Goal: Task Accomplishment & Management: Manage account settings

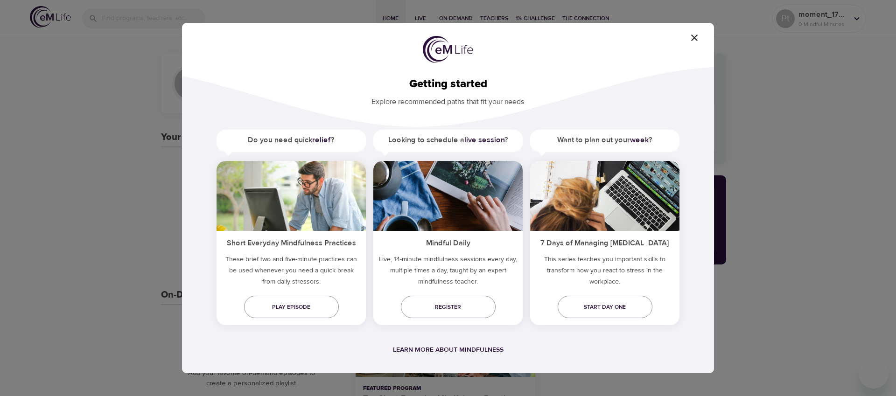
click at [694, 35] on icon "button" at bounding box center [694, 37] width 11 height 11
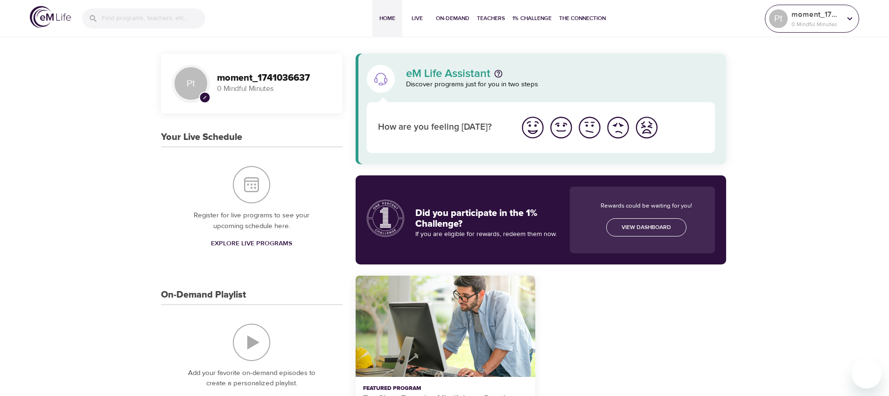
click at [778, 21] on div "Pt" at bounding box center [778, 18] width 19 height 19
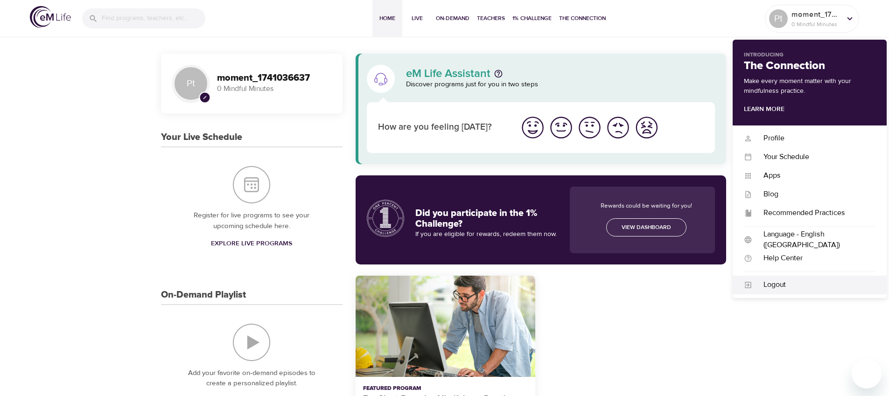
click at [777, 280] on div "Logout" at bounding box center [813, 285] width 123 height 11
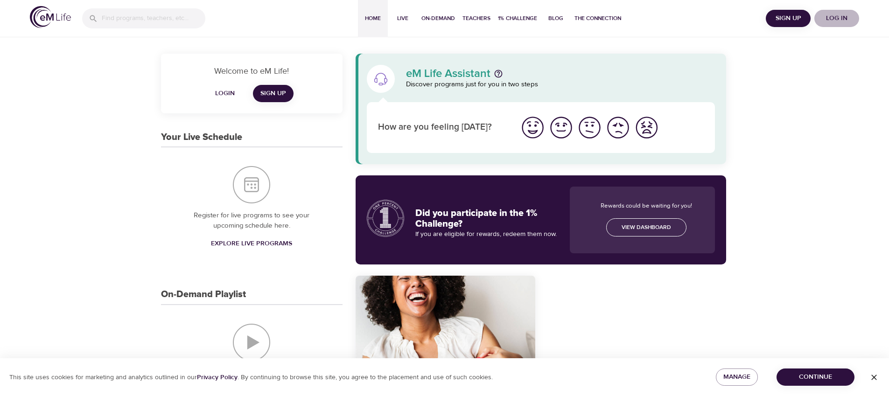
click at [840, 21] on span "Log in" at bounding box center [836, 19] width 37 height 12
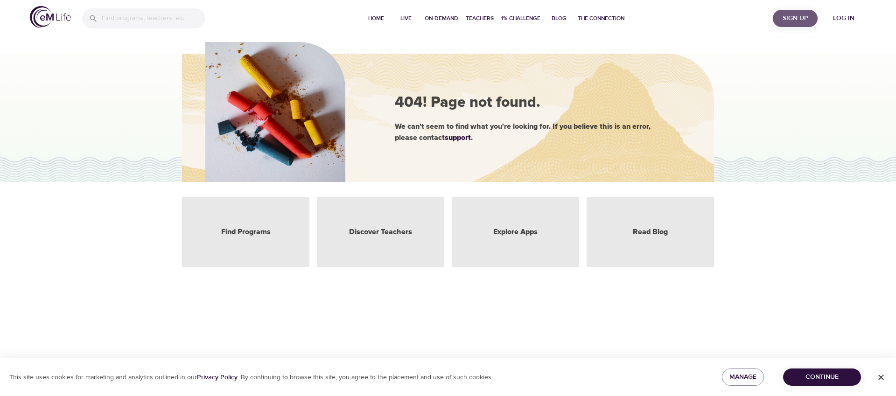
click at [788, 15] on span "Sign Up" at bounding box center [795, 19] width 37 height 12
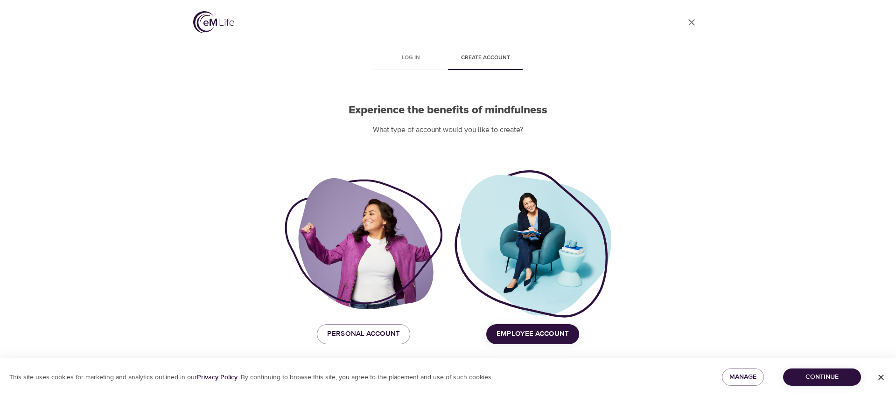
click at [418, 56] on span "Log in" at bounding box center [410, 58] width 63 height 10
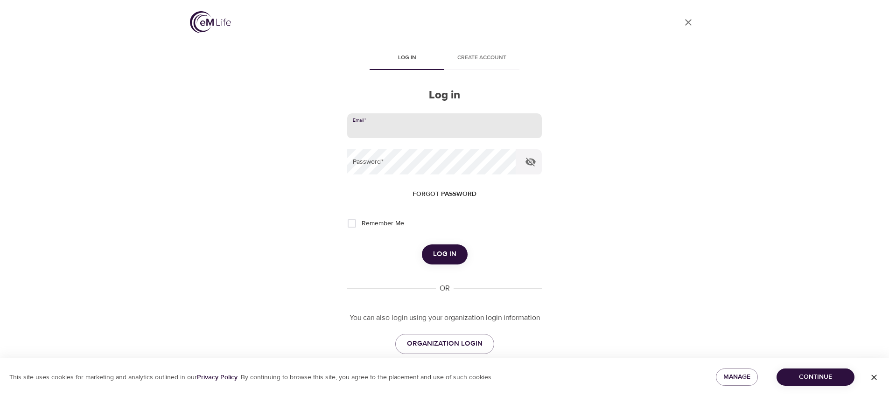
click at [436, 124] on input "email" at bounding box center [444, 125] width 194 height 25
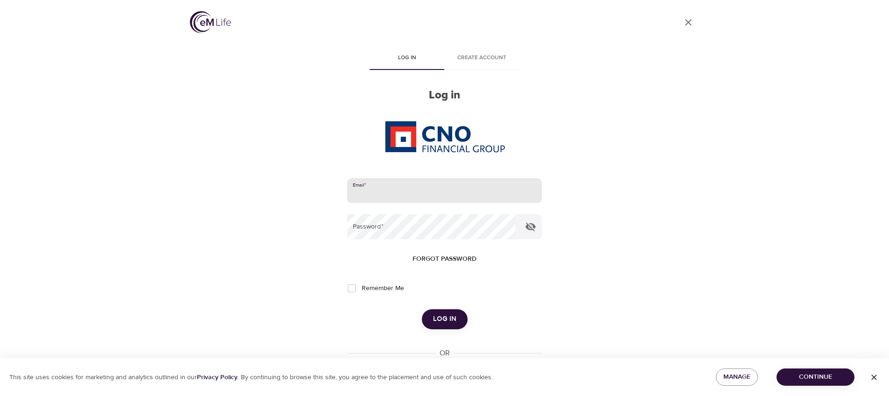
click at [405, 187] on input "email" at bounding box center [444, 190] width 194 height 25
paste input "testCNOPersonifyHealth@domain.com"
type input "testCNOPersonifyHealth@domain.com"
click at [453, 318] on span "Log in" at bounding box center [444, 319] width 23 height 12
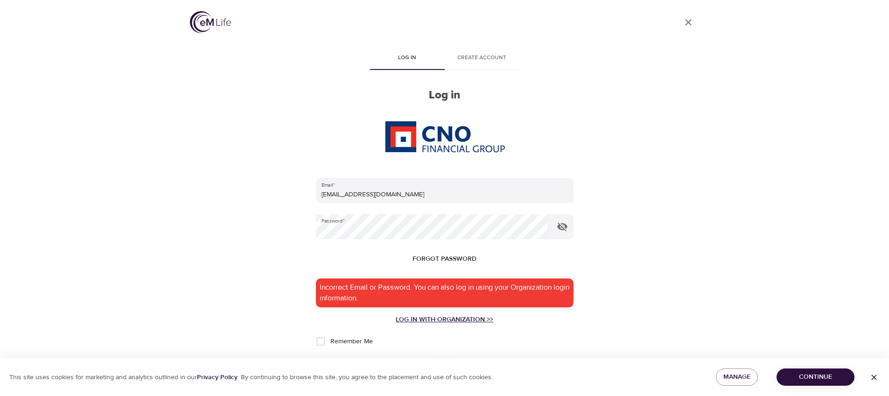
click at [430, 319] on div "Log in with Organization >>" at bounding box center [445, 319] width 258 height 9
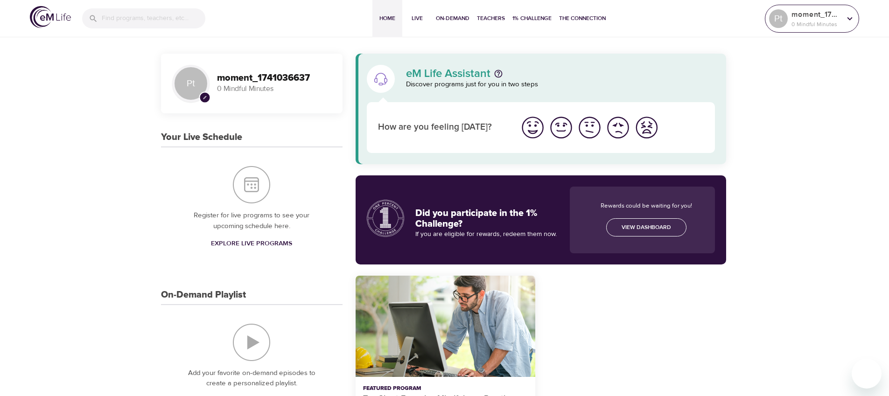
click at [851, 22] on icon at bounding box center [850, 19] width 10 height 10
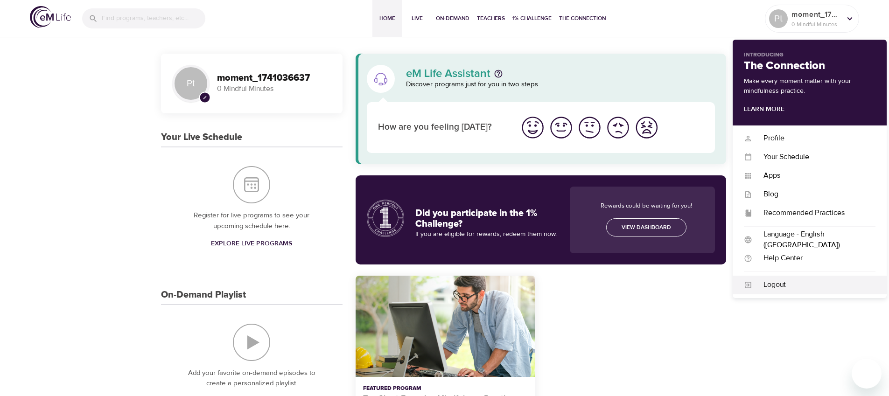
click at [766, 282] on div "Logout" at bounding box center [813, 285] width 123 height 11
